Goal: Information Seeking & Learning: Understand process/instructions

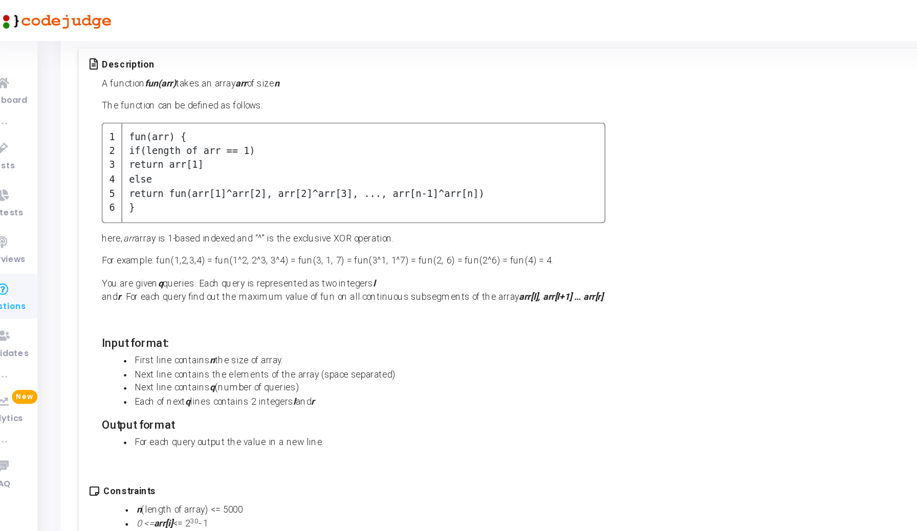
scroll to position [99, 0]
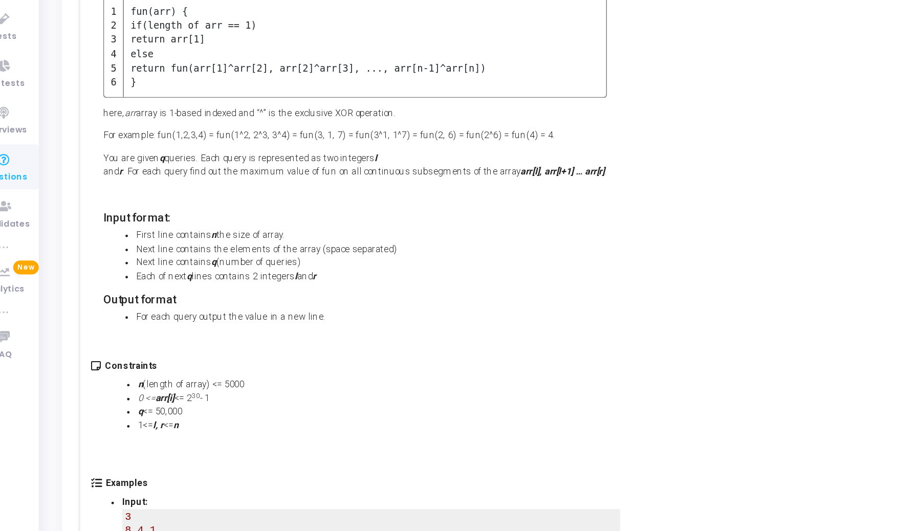
click at [100, 188] on p "You are given q queries. Each query is represented as two integers l and r . Fo…" at bounding box center [239, 183] width 313 height 17
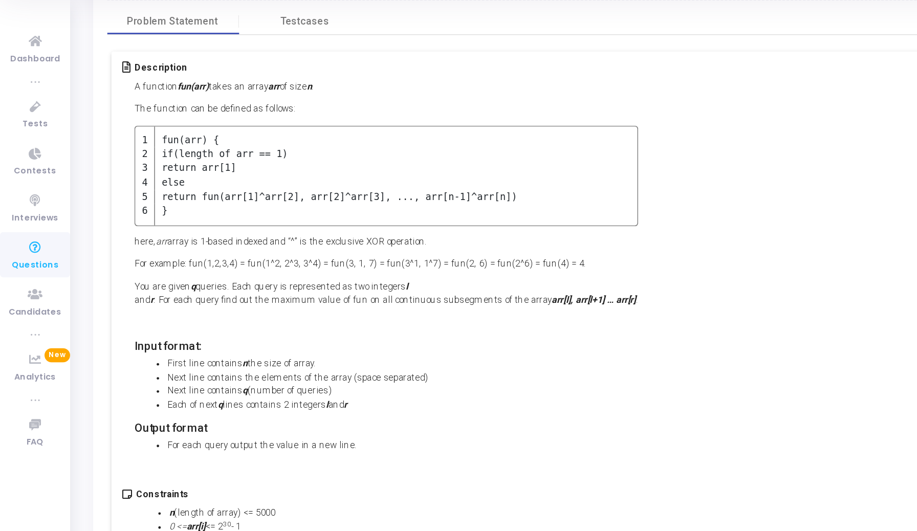
scroll to position [68, 0]
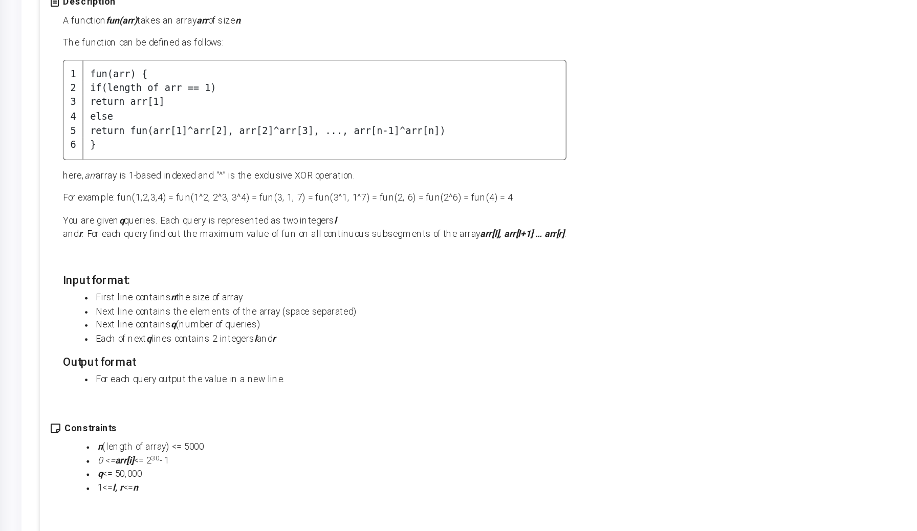
click at [118, 212] on strong "q" at bounding box center [119, 210] width 3 height 7
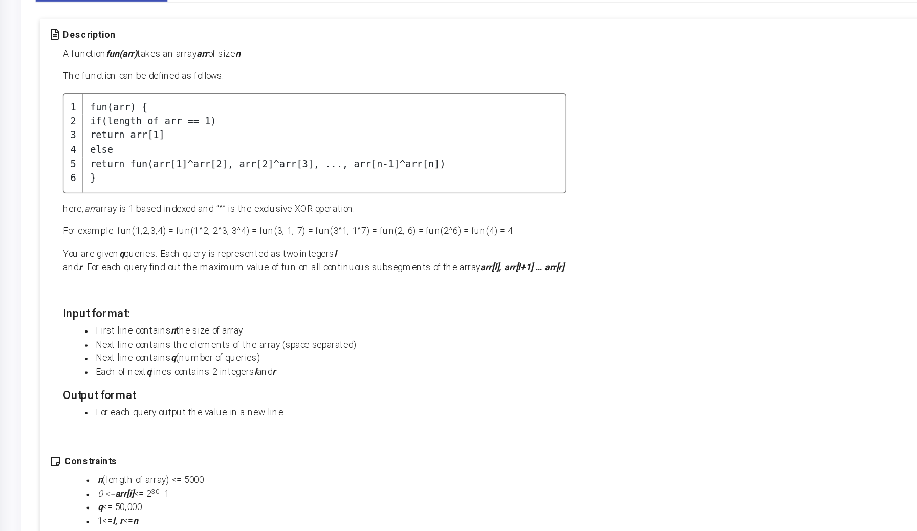
click at [118, 212] on strong "q" at bounding box center [119, 210] width 3 height 7
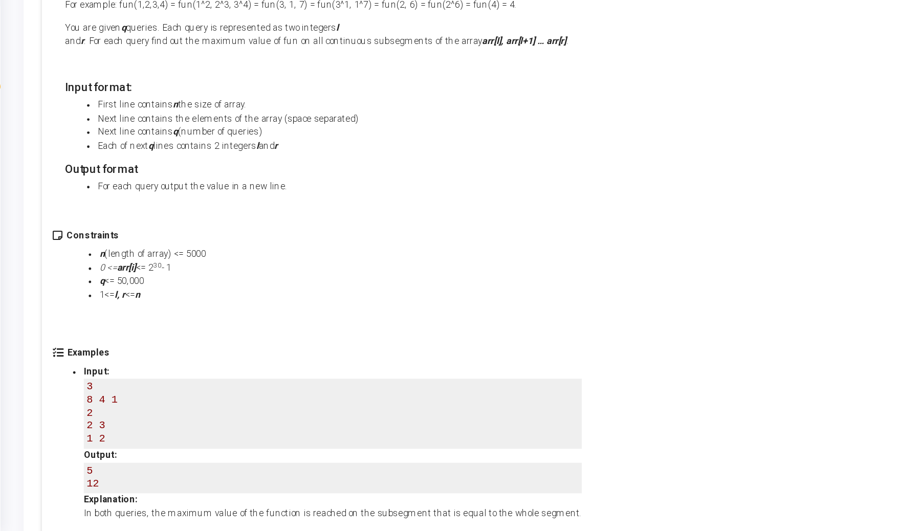
click at [121, 286] on li "Each of next q lines contains 2 integers l and r" at bounding box center [250, 283] width 292 height 9
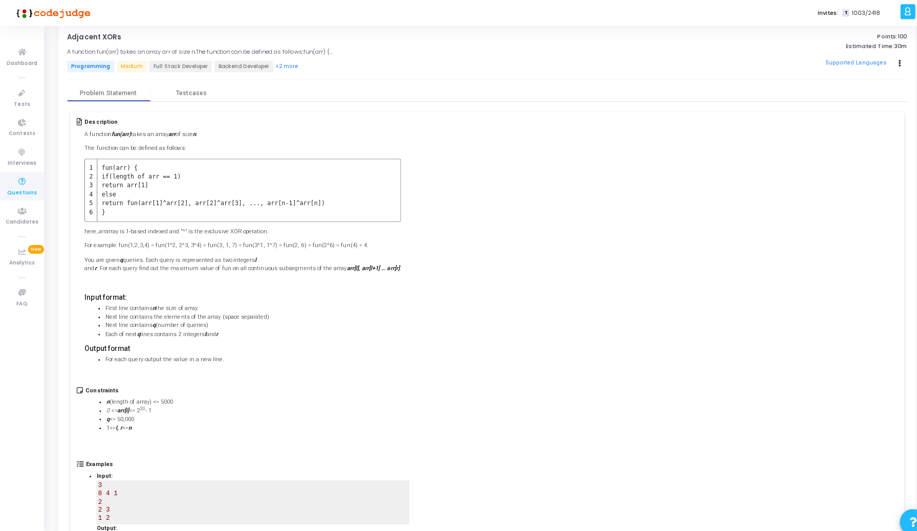
scroll to position [17, 0]
